Goal: Task Accomplishment & Management: Manage account settings

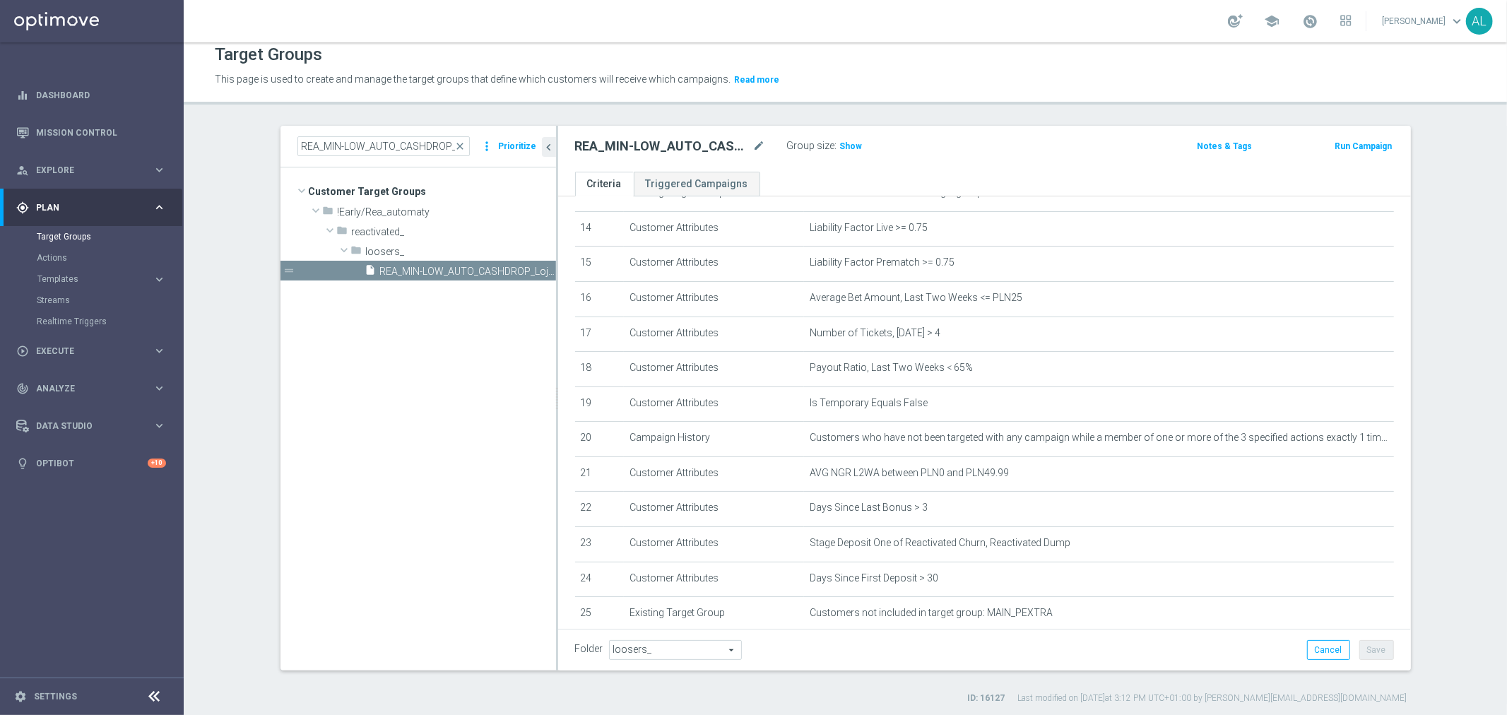
scroll to position [13, 0]
